Goal: Navigation & Orientation: Find specific page/section

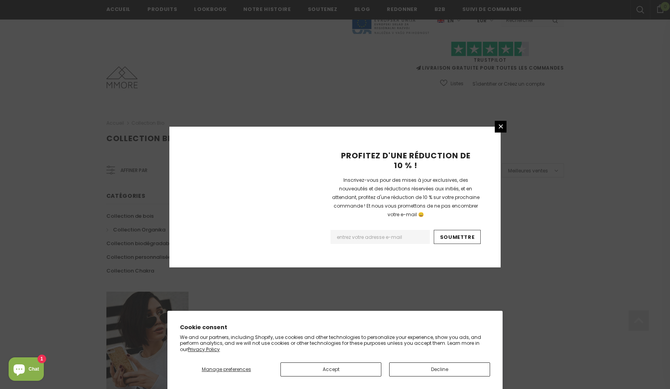
scroll to position [432, 0]
